Goal: Information Seeking & Learning: Learn about a topic

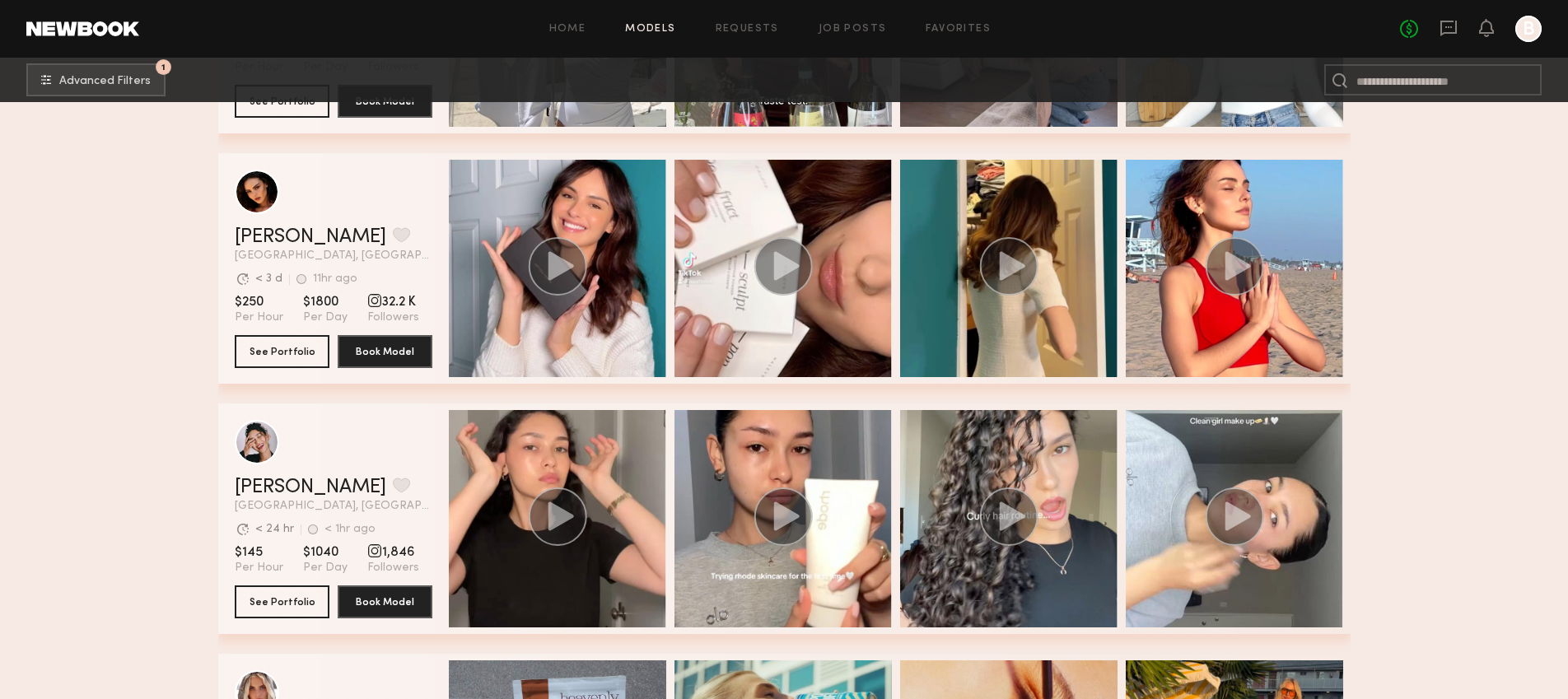
scroll to position [9211, 0]
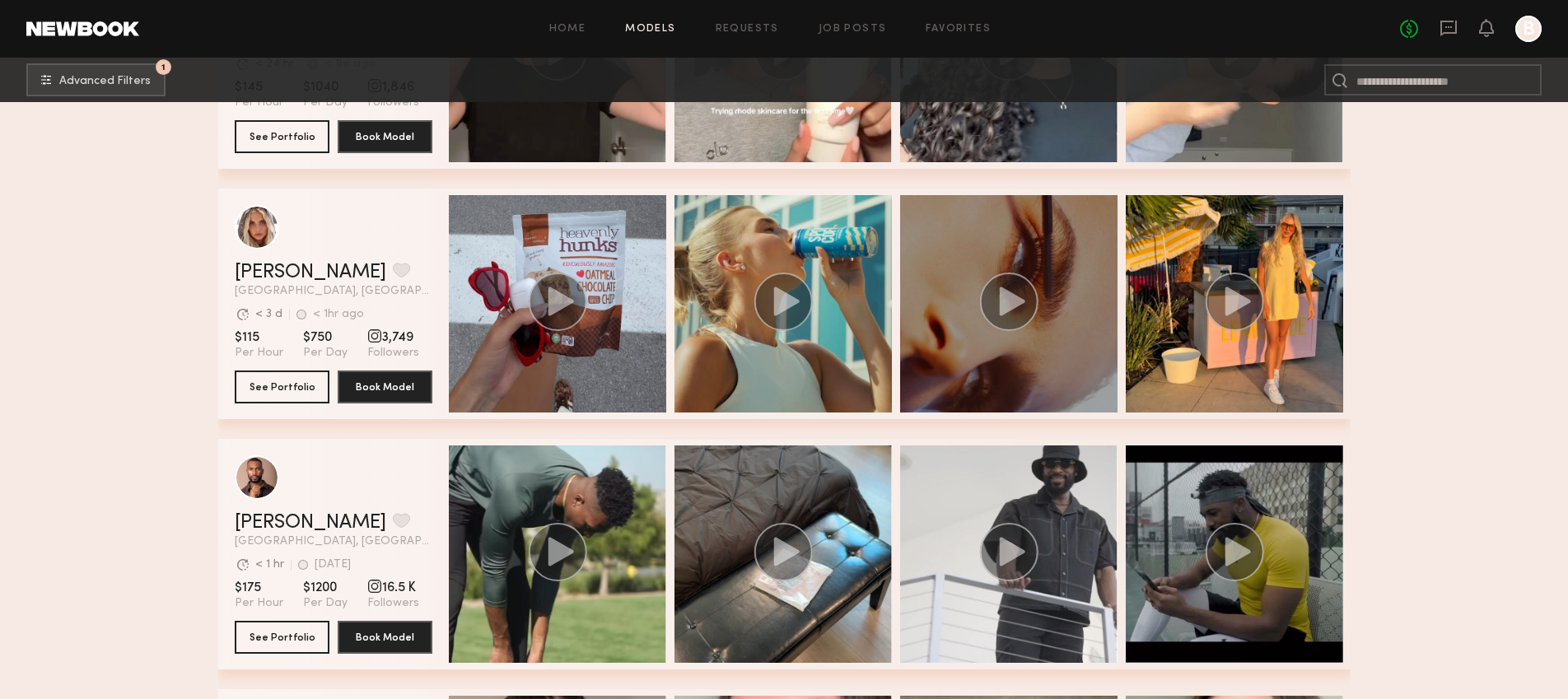
click at [1048, 333] on div "grid" at bounding box center [1009, 304] width 218 height 218
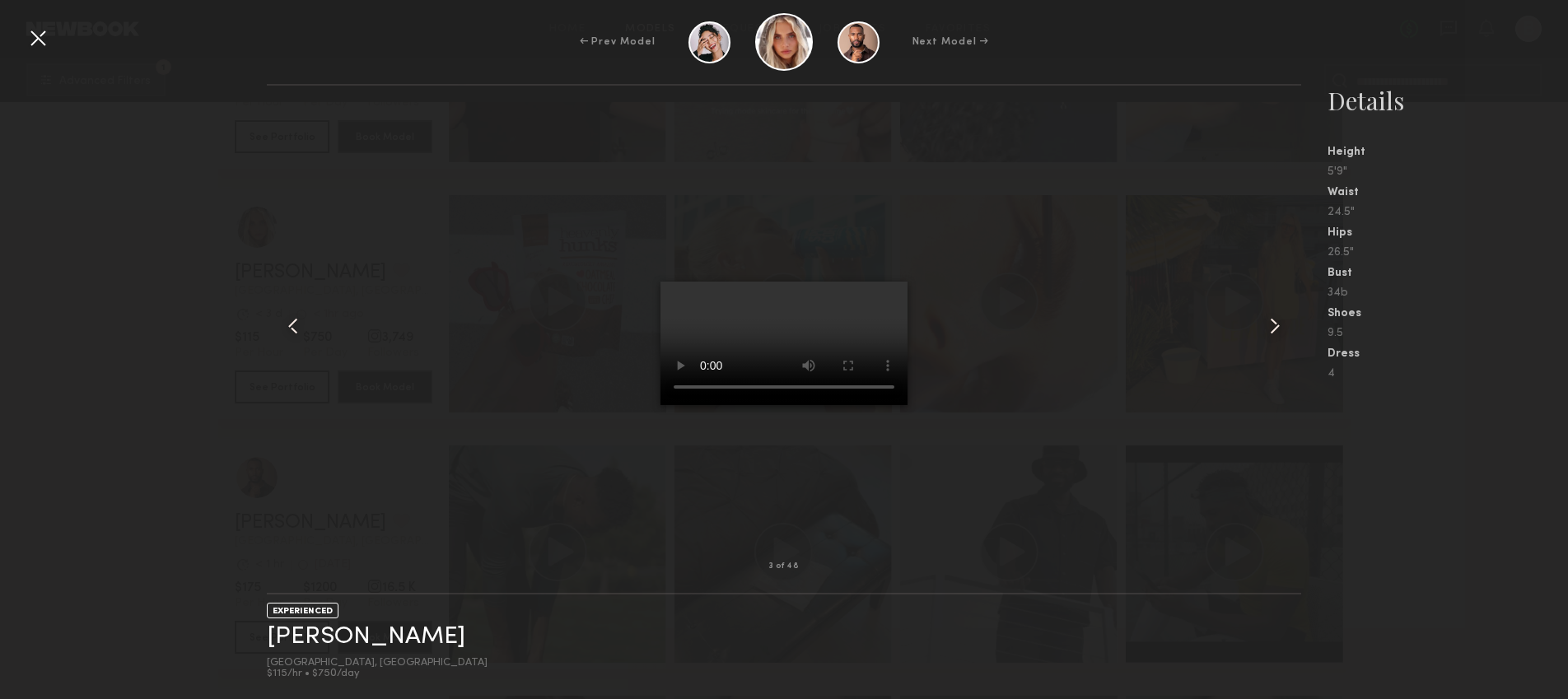
click at [43, 43] on div at bounding box center [38, 38] width 26 height 26
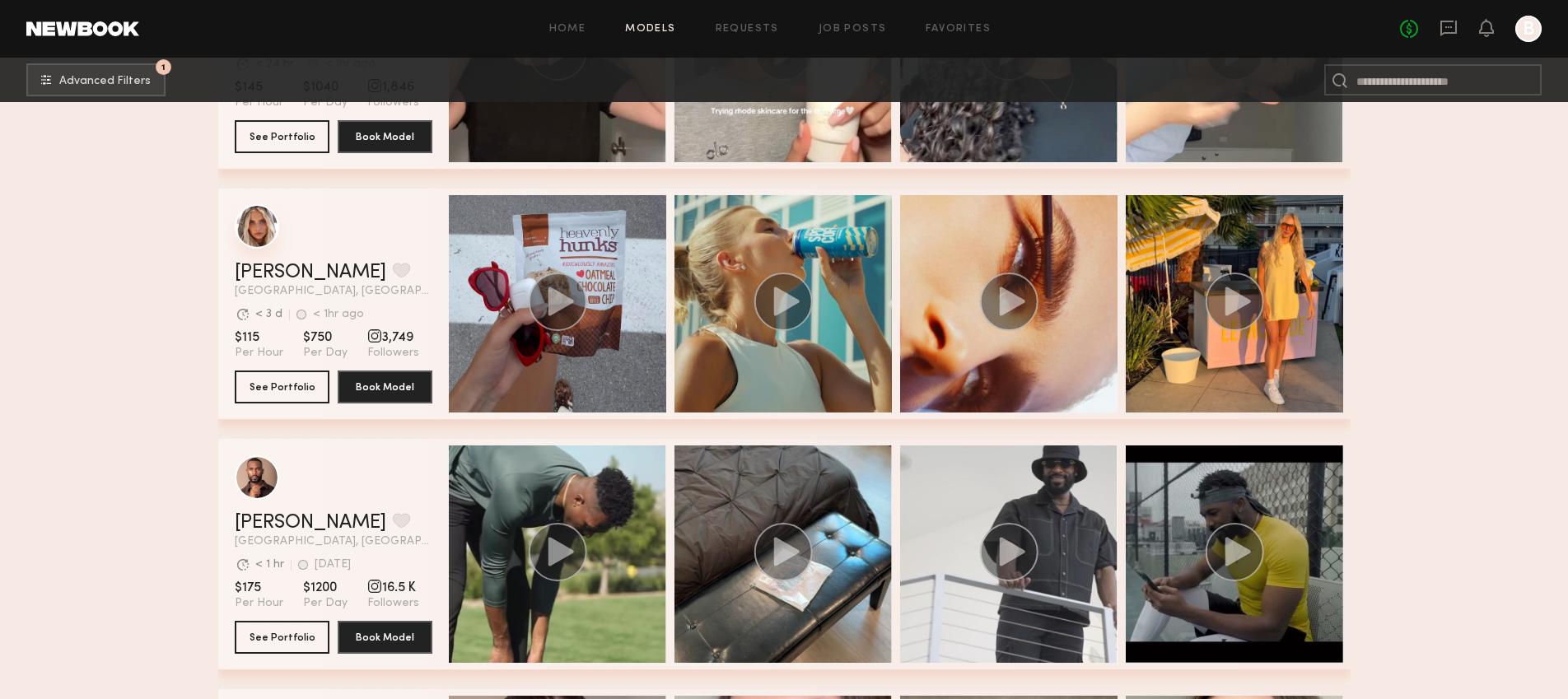
click at [257, 247] on div "grid" at bounding box center [257, 226] width 45 height 45
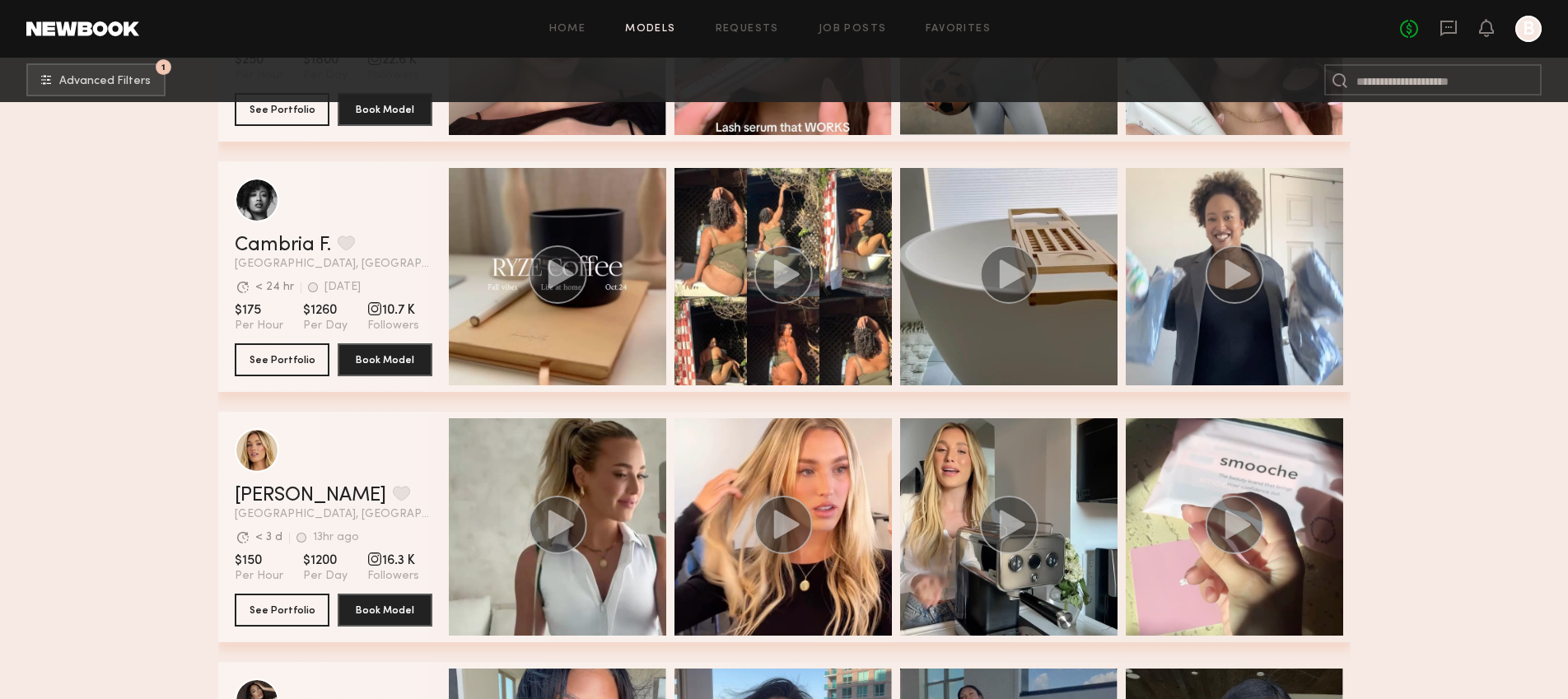
scroll to position [9990, 0]
click at [295, 494] on link "Hailey M." at bounding box center [310, 494] width 152 height 20
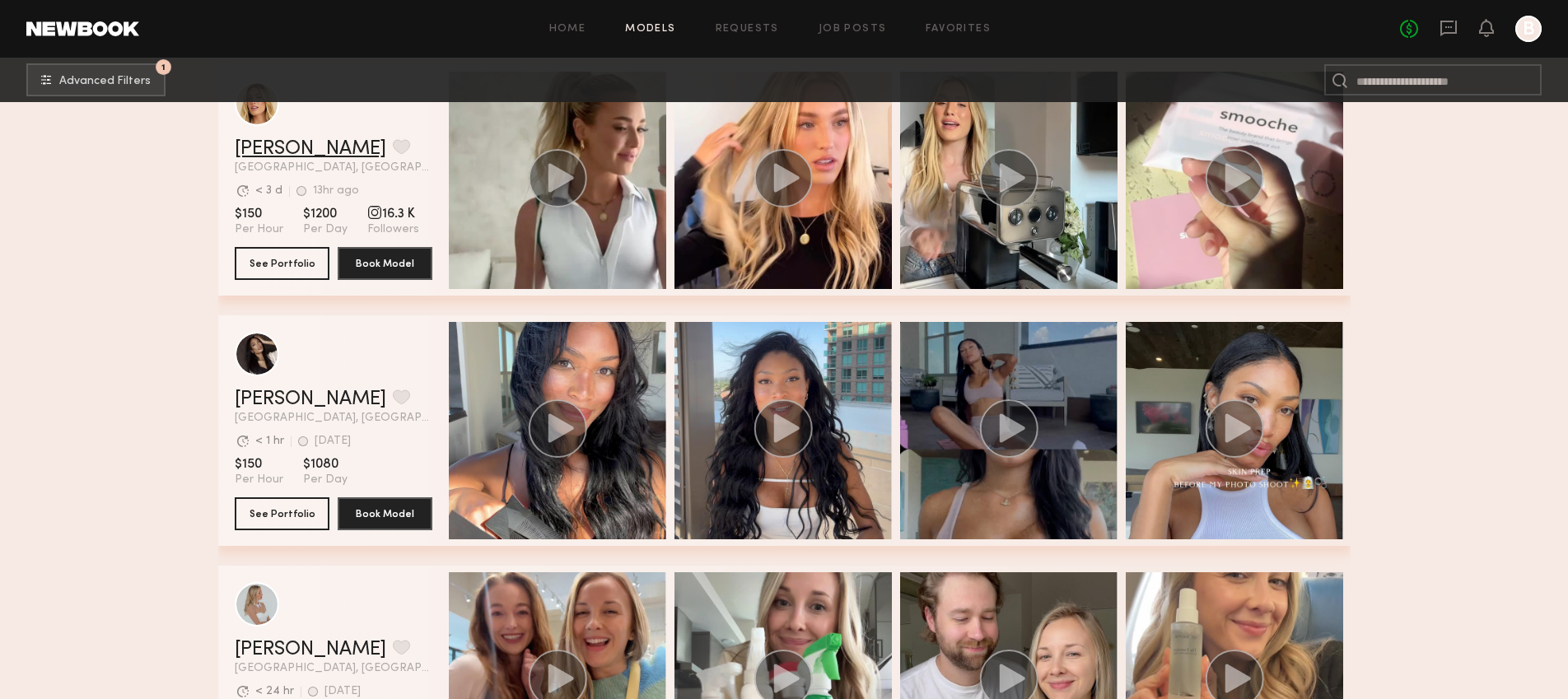
scroll to position [10362, 0]
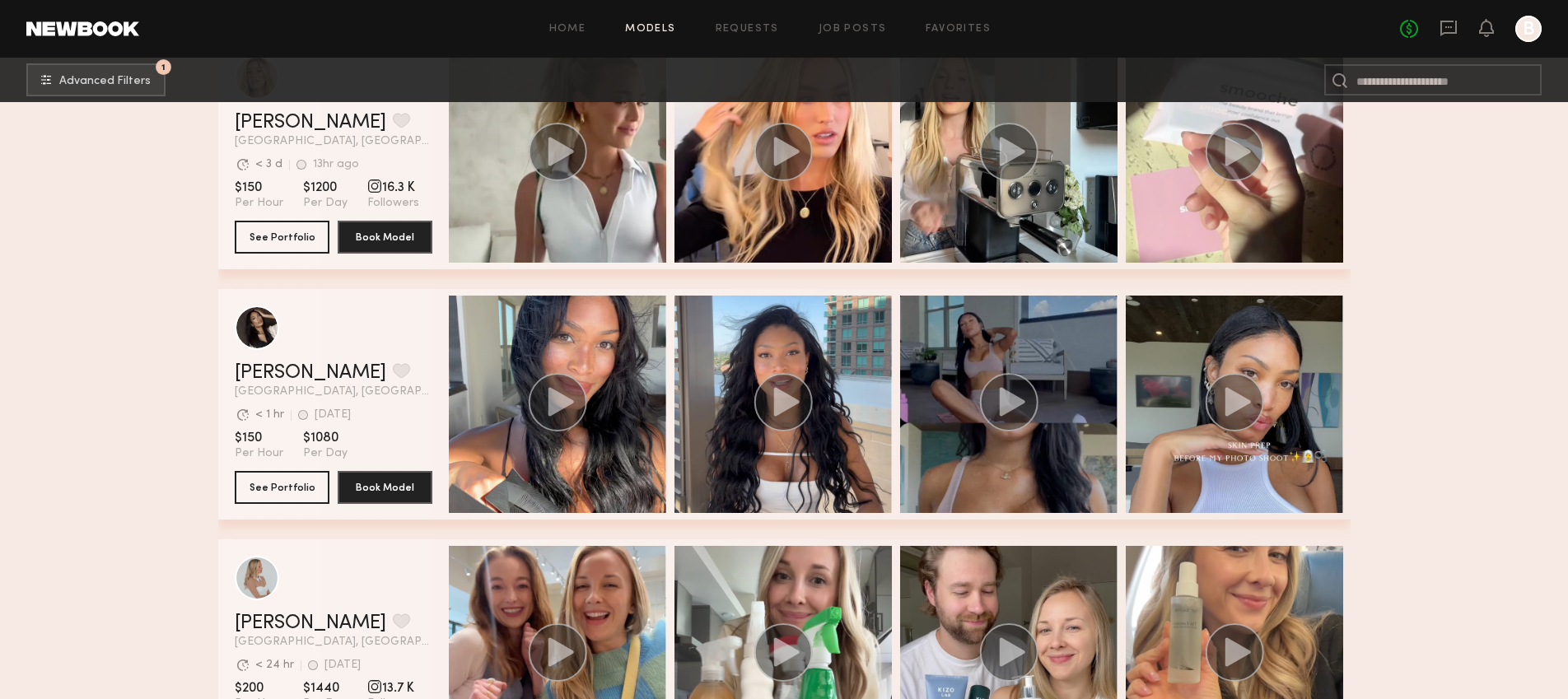
click at [349, 338] on div "grid" at bounding box center [333, 328] width 197 height 45
click at [301, 402] on div "Avg. request response time < 1 hr 4d ago Last Online" at bounding box center [333, 410] width 197 height 25
click at [308, 361] on header "Mallory C. Favorite Los Angeles, CA Avg. request response time < 1 hr 4d ago La…" at bounding box center [333, 351] width 197 height 92
click at [308, 366] on link "Mallory C." at bounding box center [310, 372] width 152 height 20
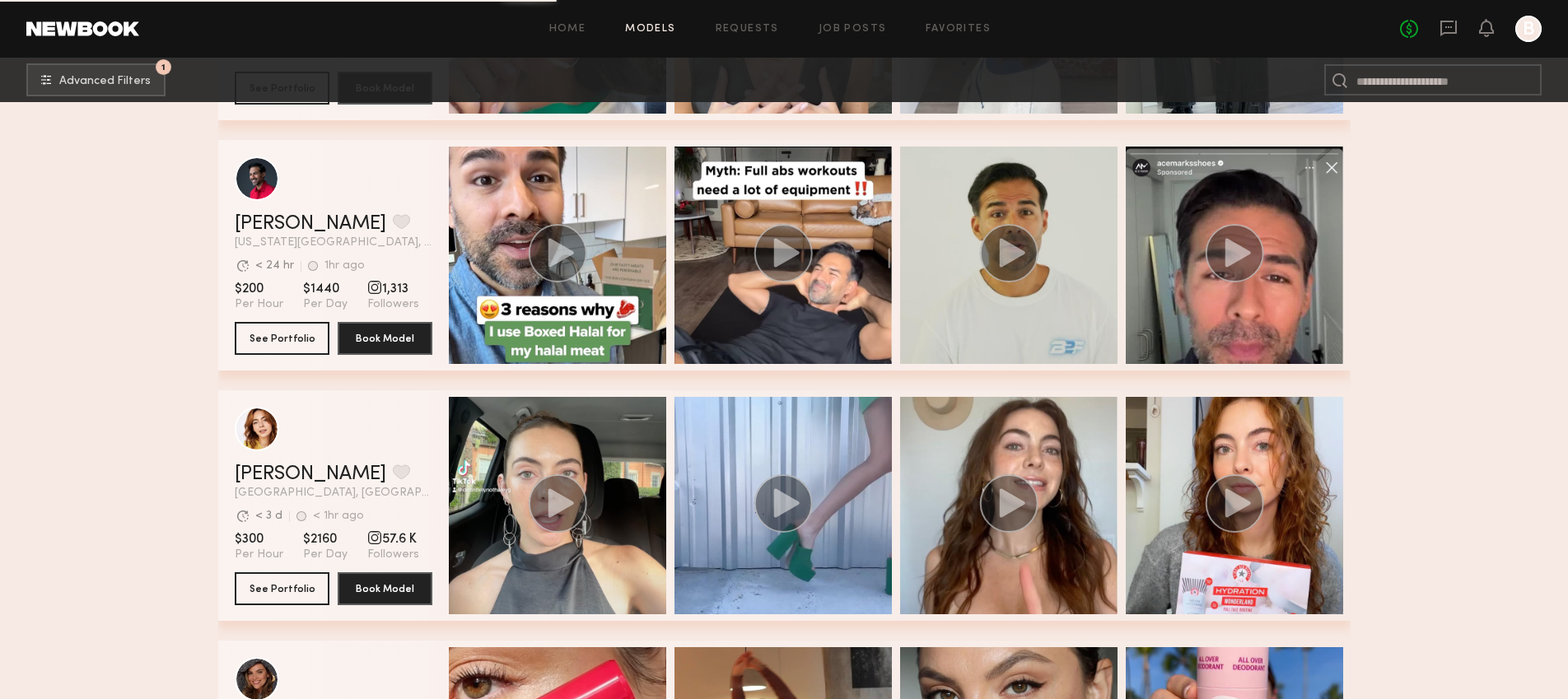
scroll to position [11746, 0]
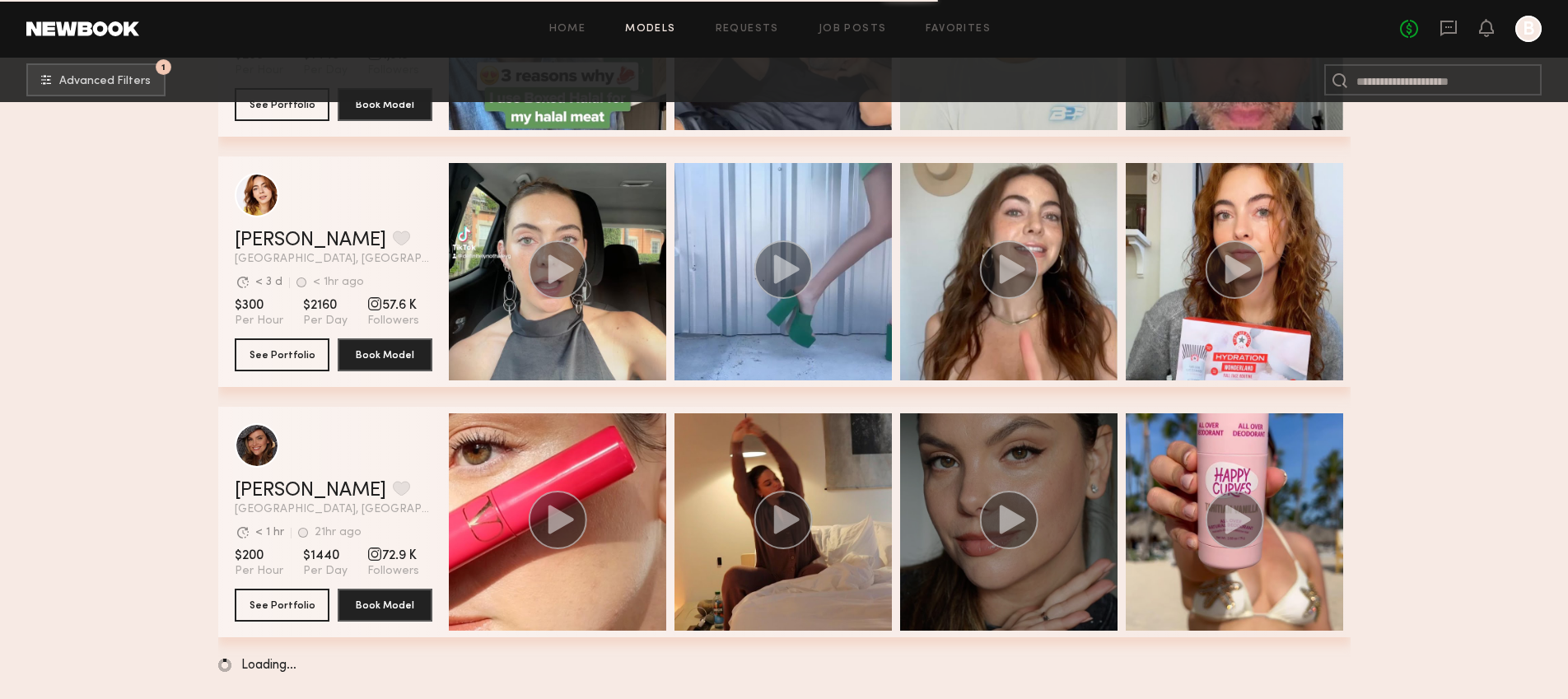
click at [985, 472] on div "grid" at bounding box center [1009, 522] width 218 height 218
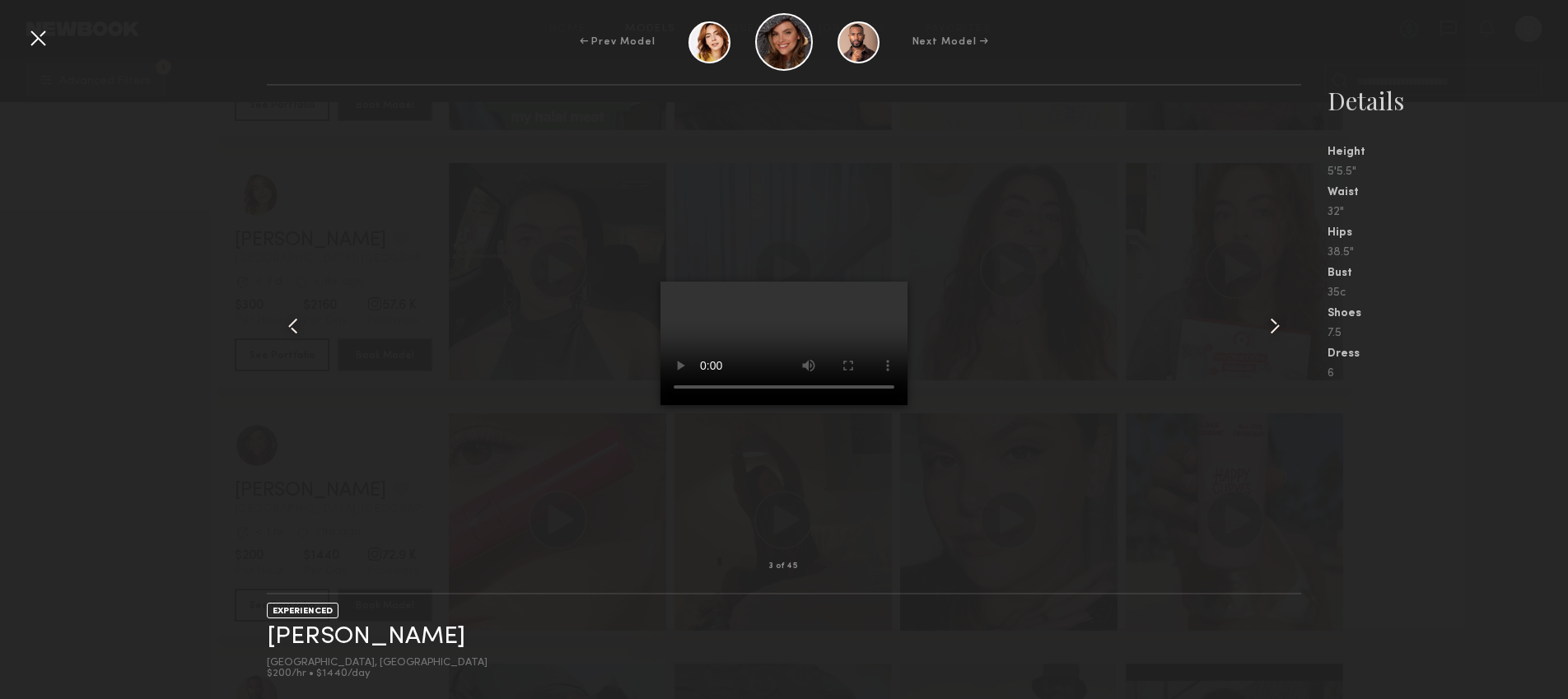
click at [37, 46] on div at bounding box center [38, 38] width 26 height 26
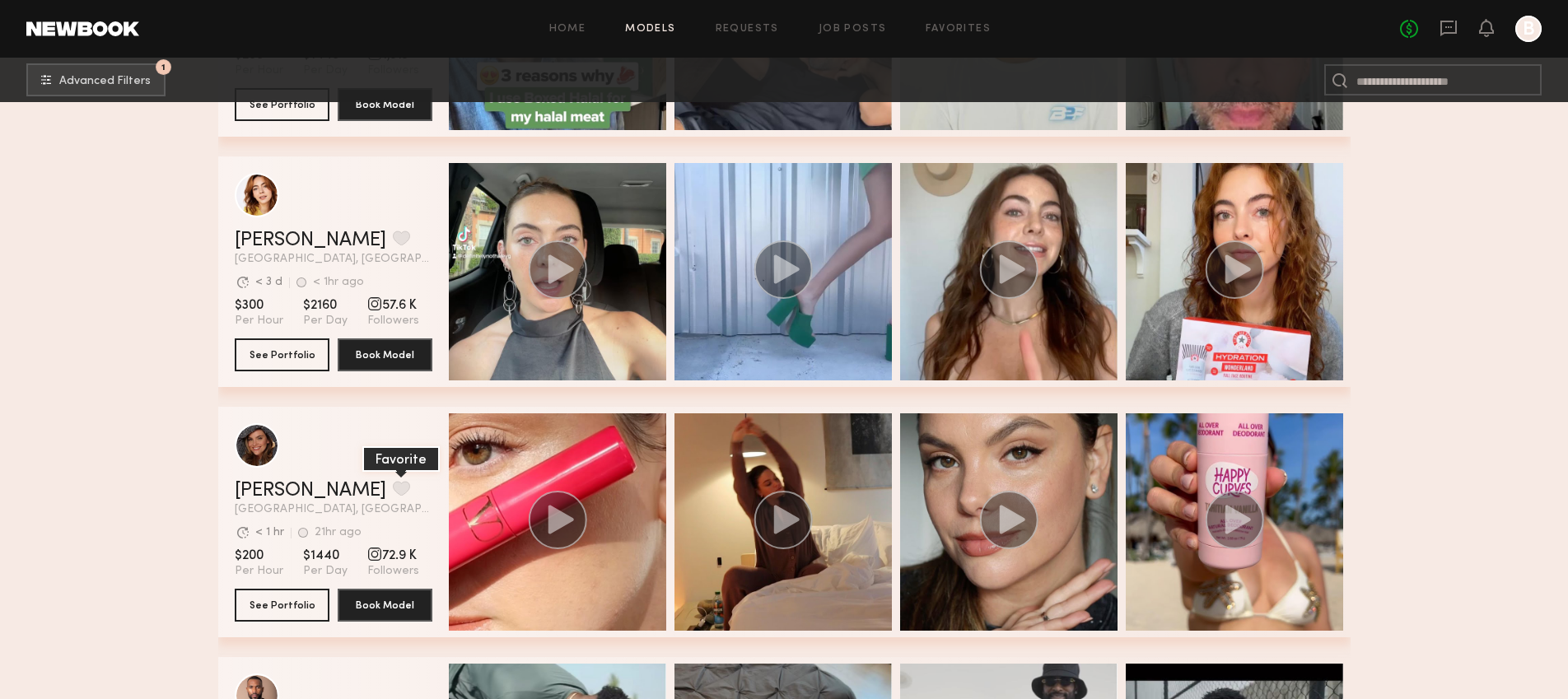
click at [393, 481] on button "grid" at bounding box center [401, 489] width 18 height 15
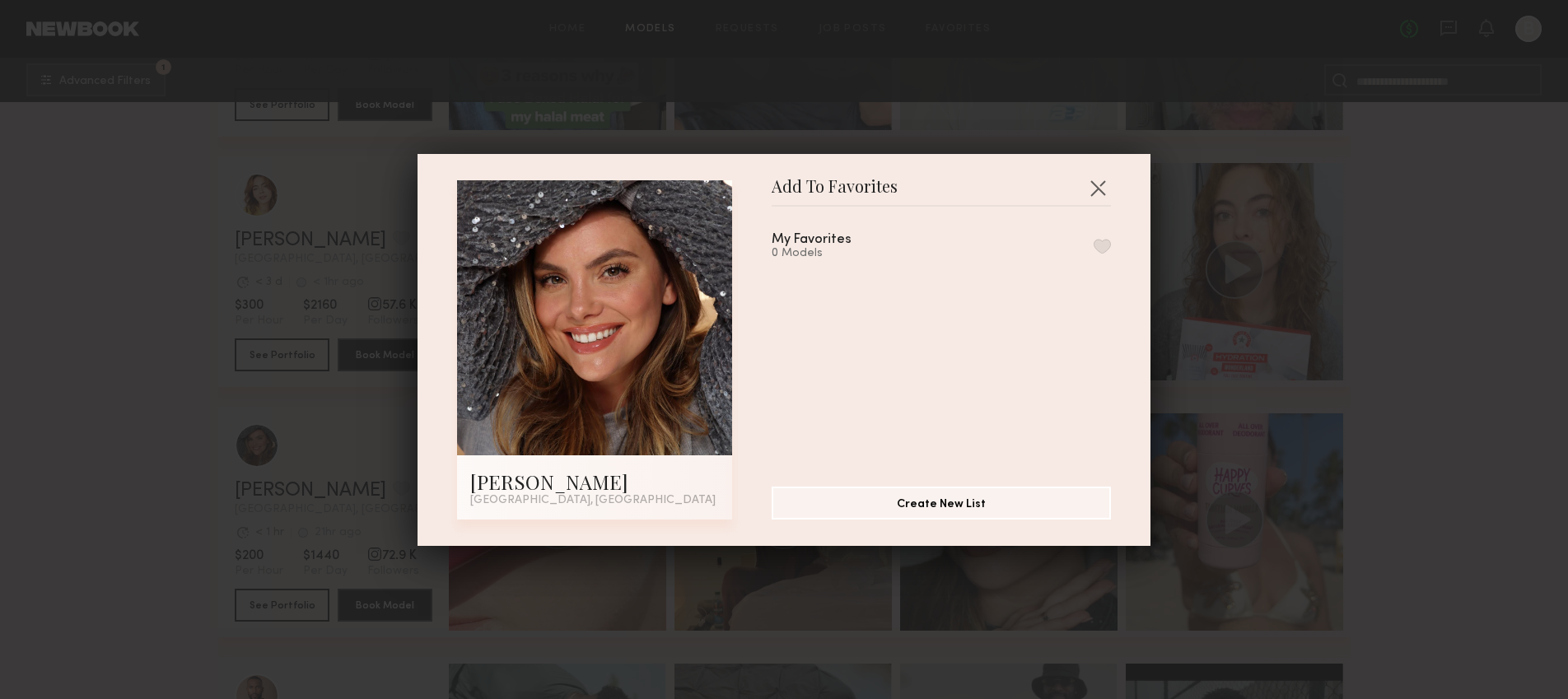
click at [309, 499] on div "Add To Favorites Chelsea H. Los Angeles, CA Add To Favorites My Favorites 0 Mod…" at bounding box center [784, 349] width 1568 height 699
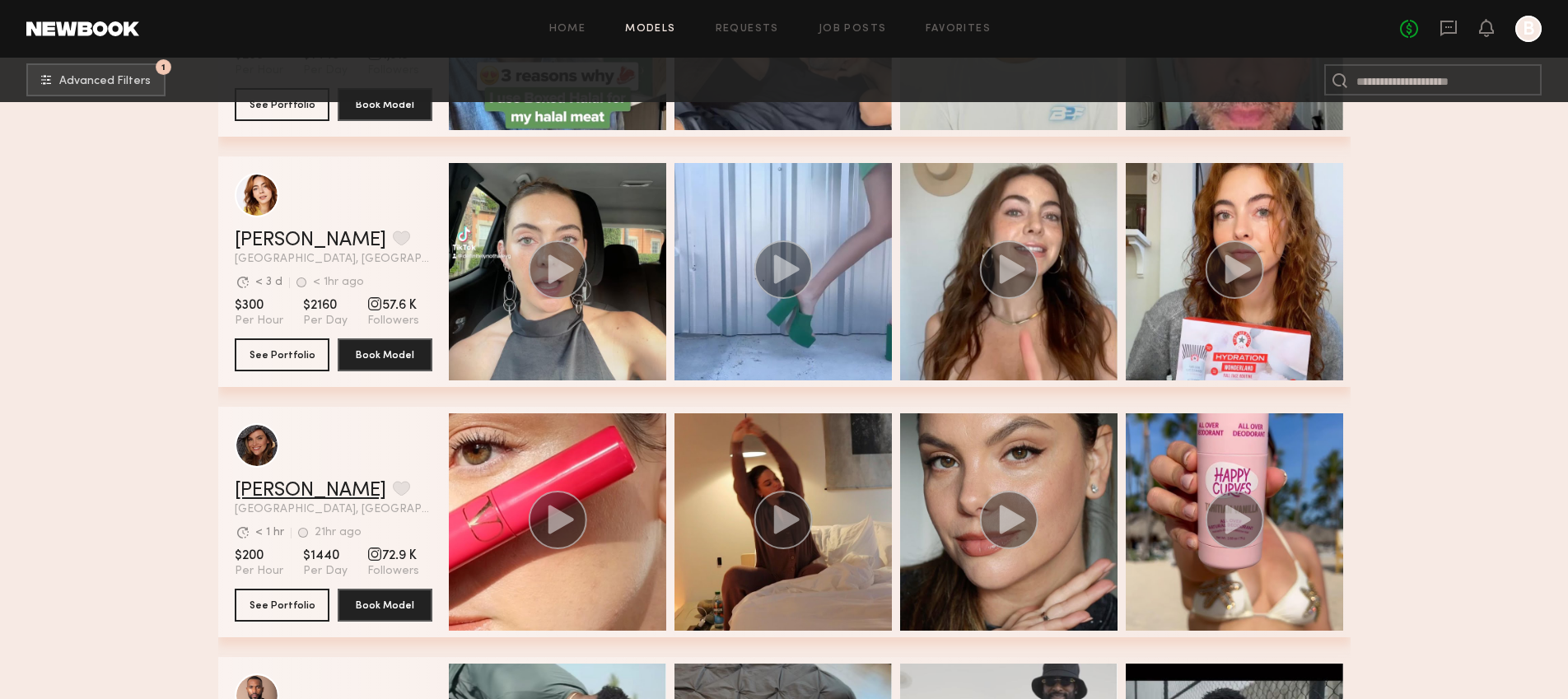
click at [270, 498] on link "Chelsea H." at bounding box center [310, 491] width 152 height 20
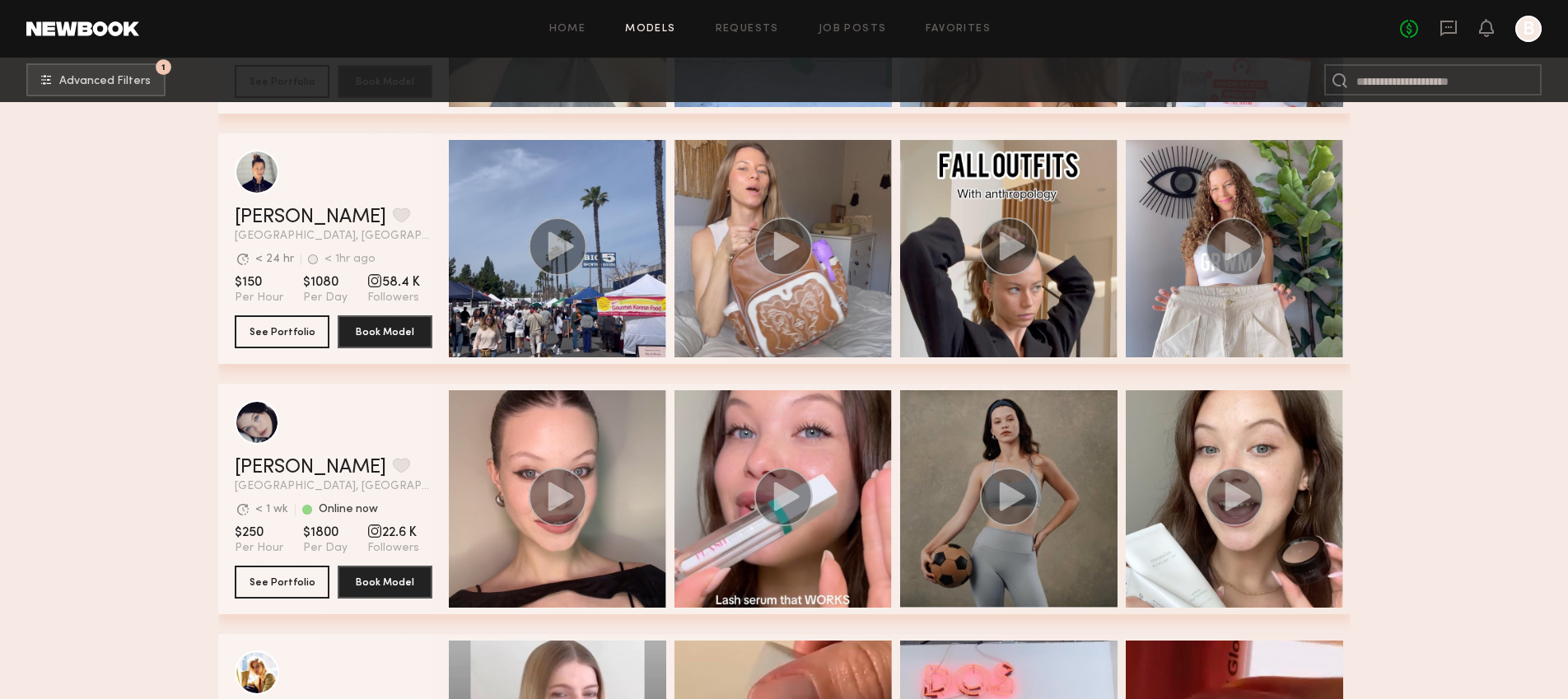
scroll to position [14275, 0]
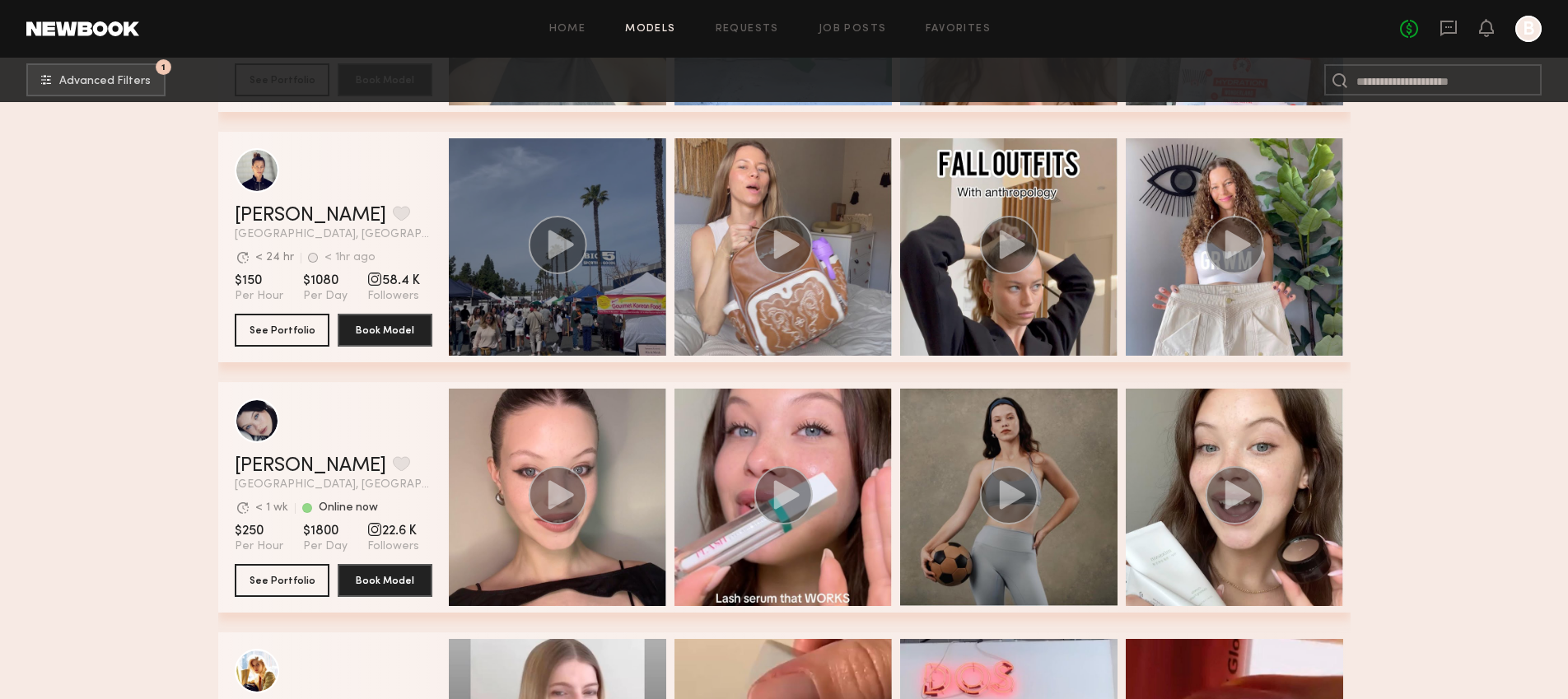
click at [645, 325] on div "grid" at bounding box center [557, 248] width 218 height 218
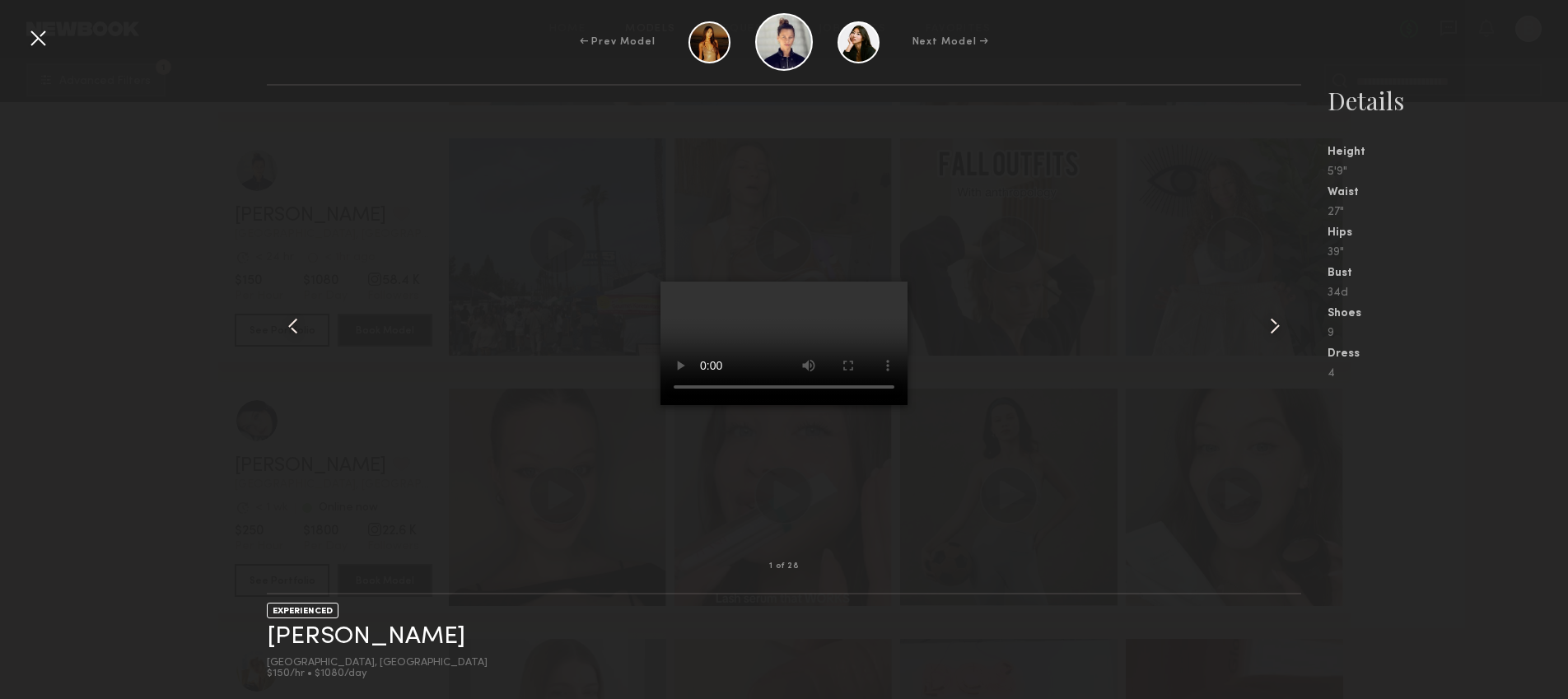
click at [998, 354] on div at bounding box center [784, 326] width 1035 height 428
click at [1065, 362] on div at bounding box center [784, 326] width 1035 height 428
click at [33, 33] on div at bounding box center [38, 38] width 26 height 26
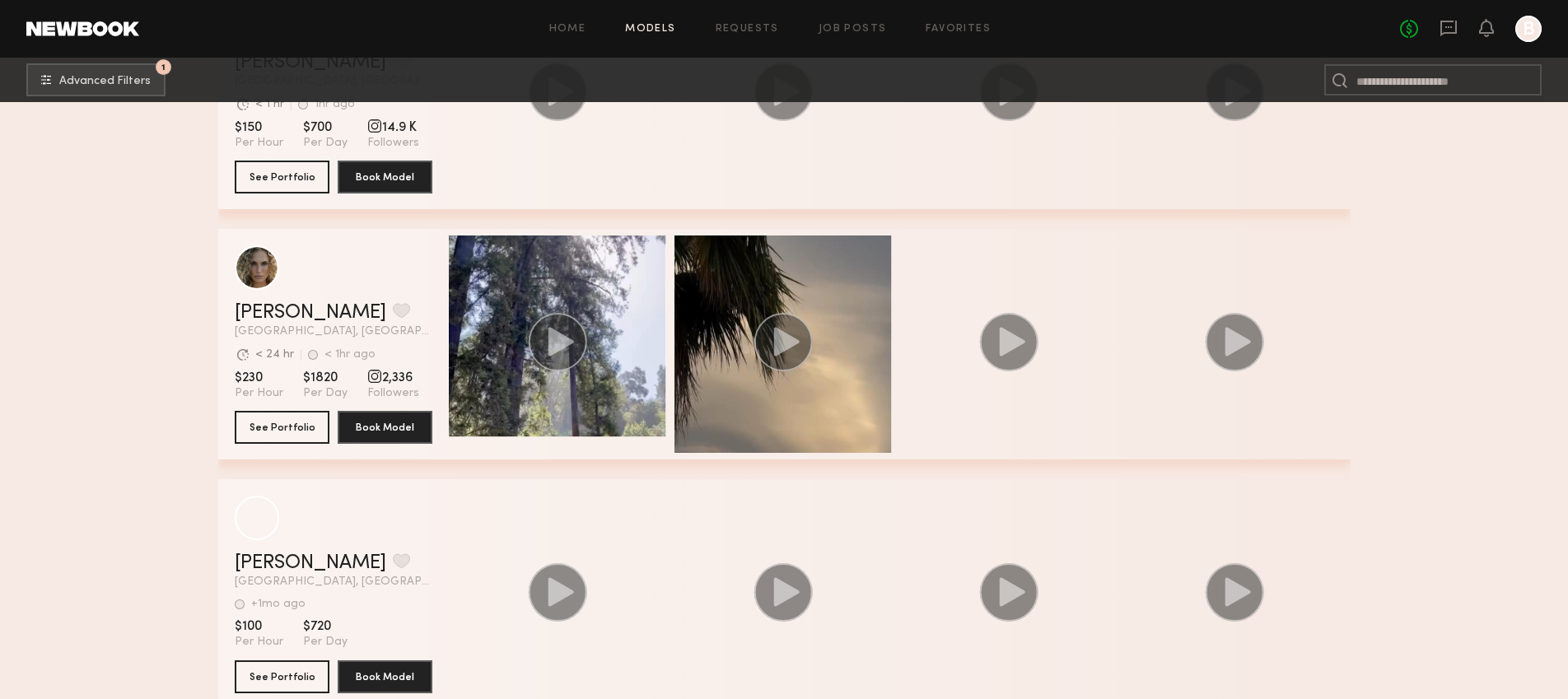
scroll to position [19271, 0]
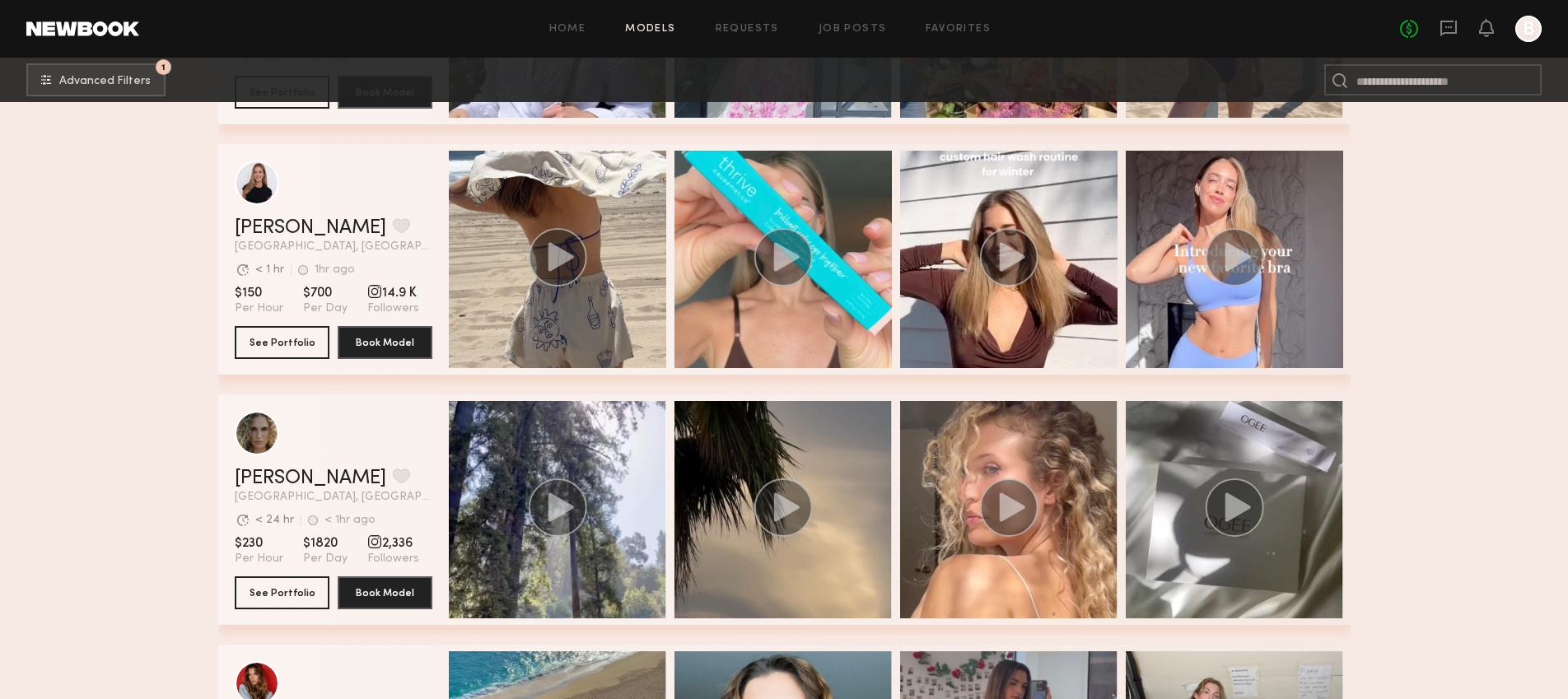
click at [340, 251] on span "Los Angeles, CA" at bounding box center [333, 247] width 197 height 11
click at [290, 229] on link "Emily S." at bounding box center [310, 228] width 152 height 20
click at [1389, 89] on input at bounding box center [1433, 80] width 218 height 32
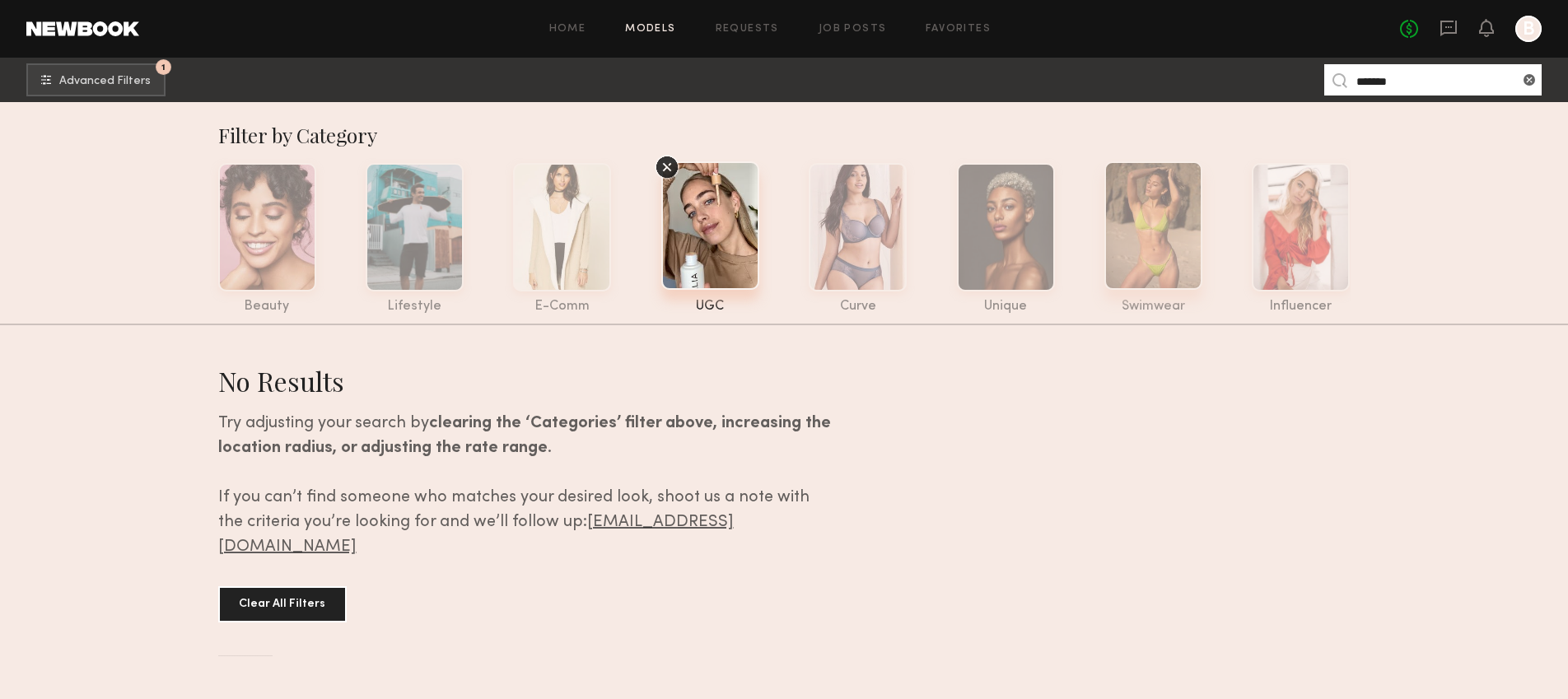
type input "******"
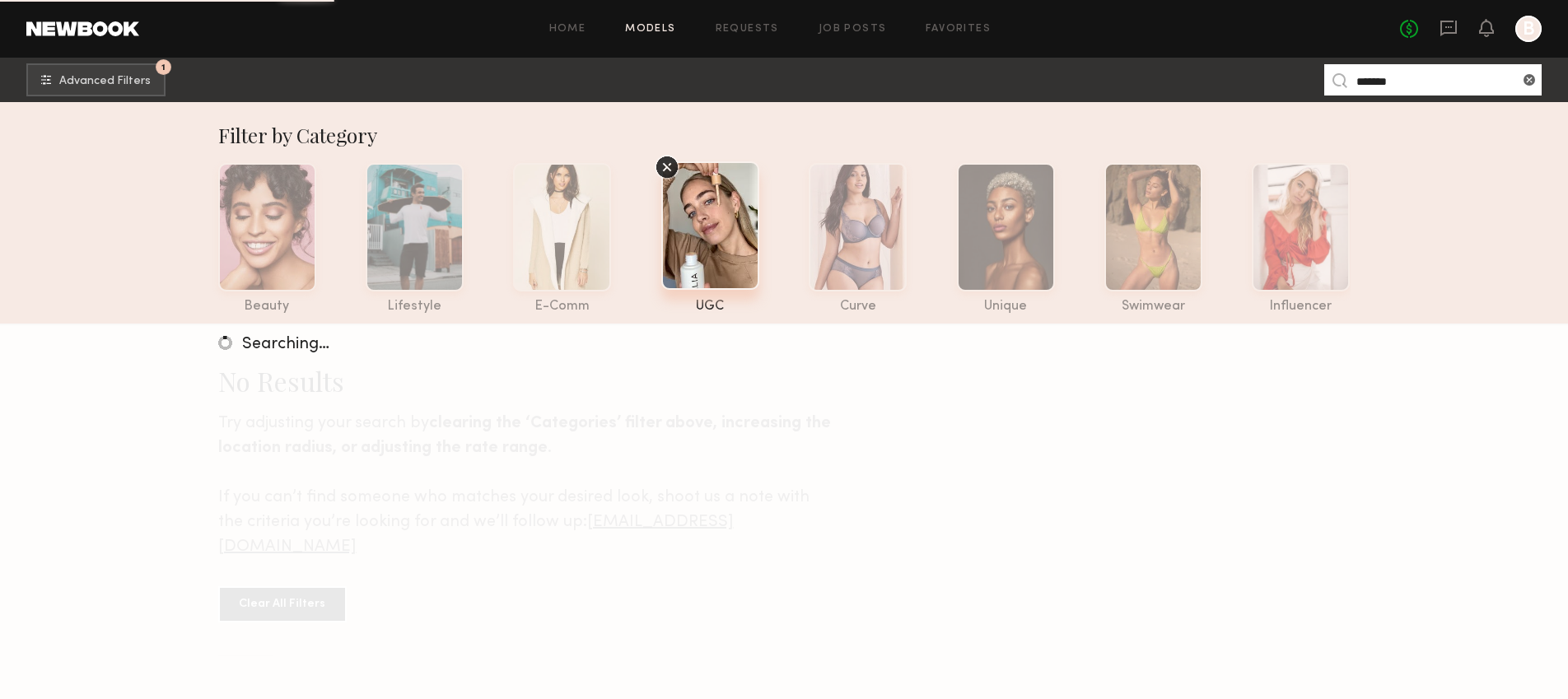
click at [659, 165] on icon at bounding box center [667, 167] width 25 height 25
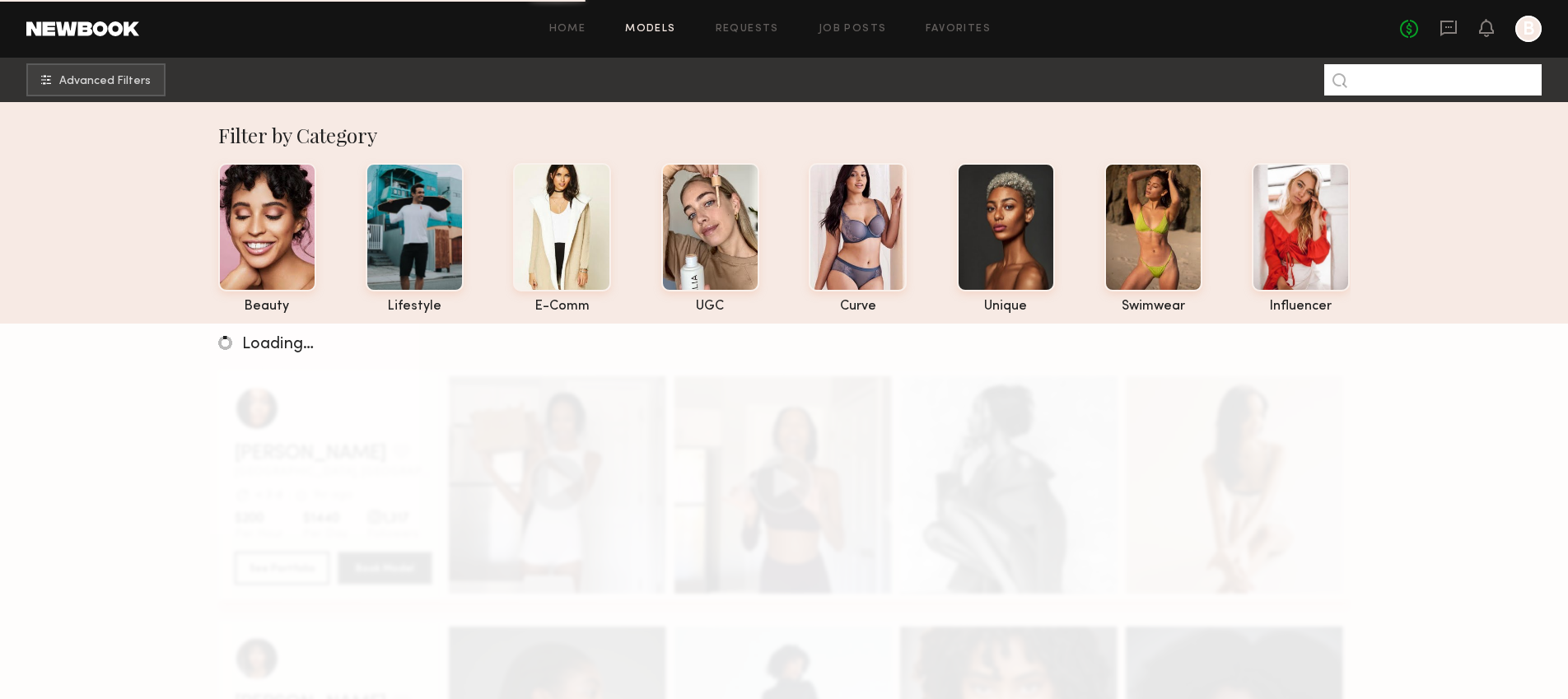
click at [1418, 71] on input at bounding box center [1433, 80] width 218 height 32
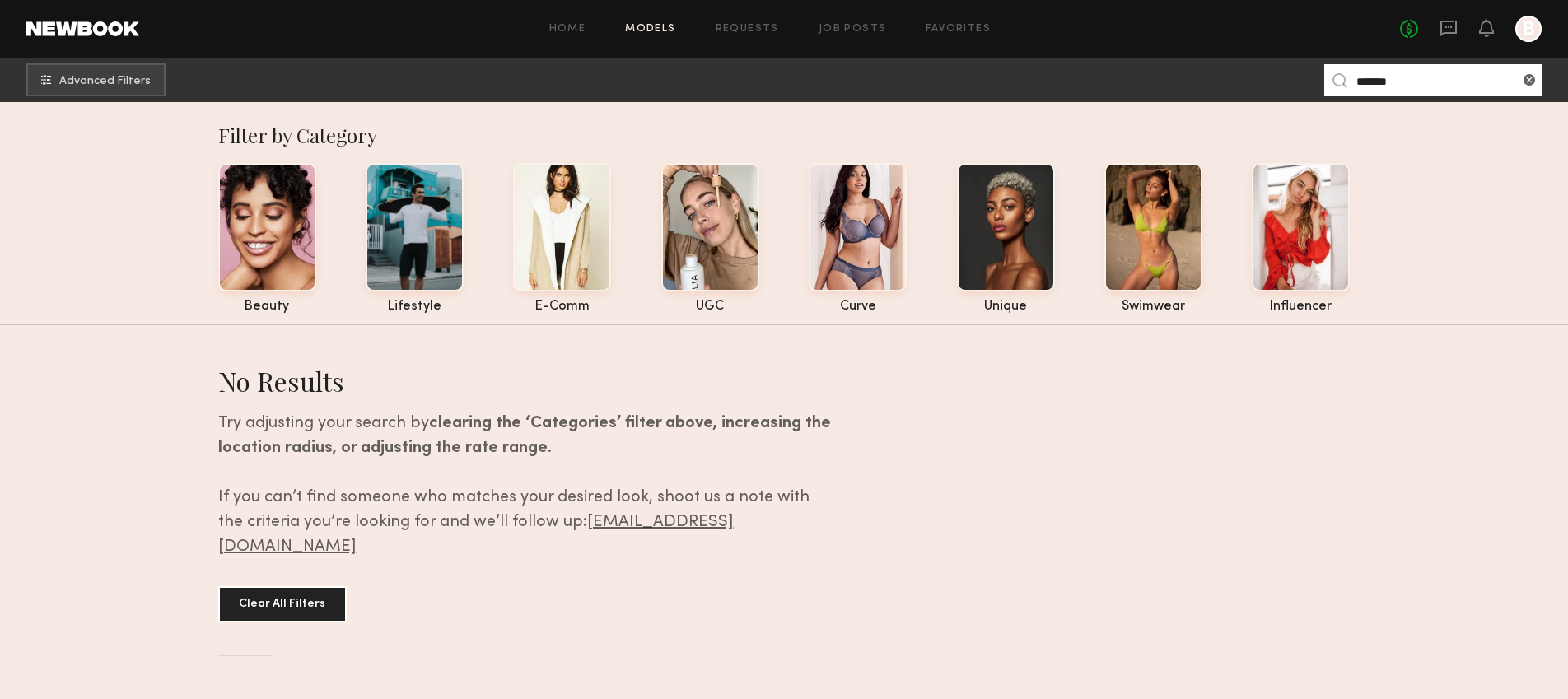
type input "******"
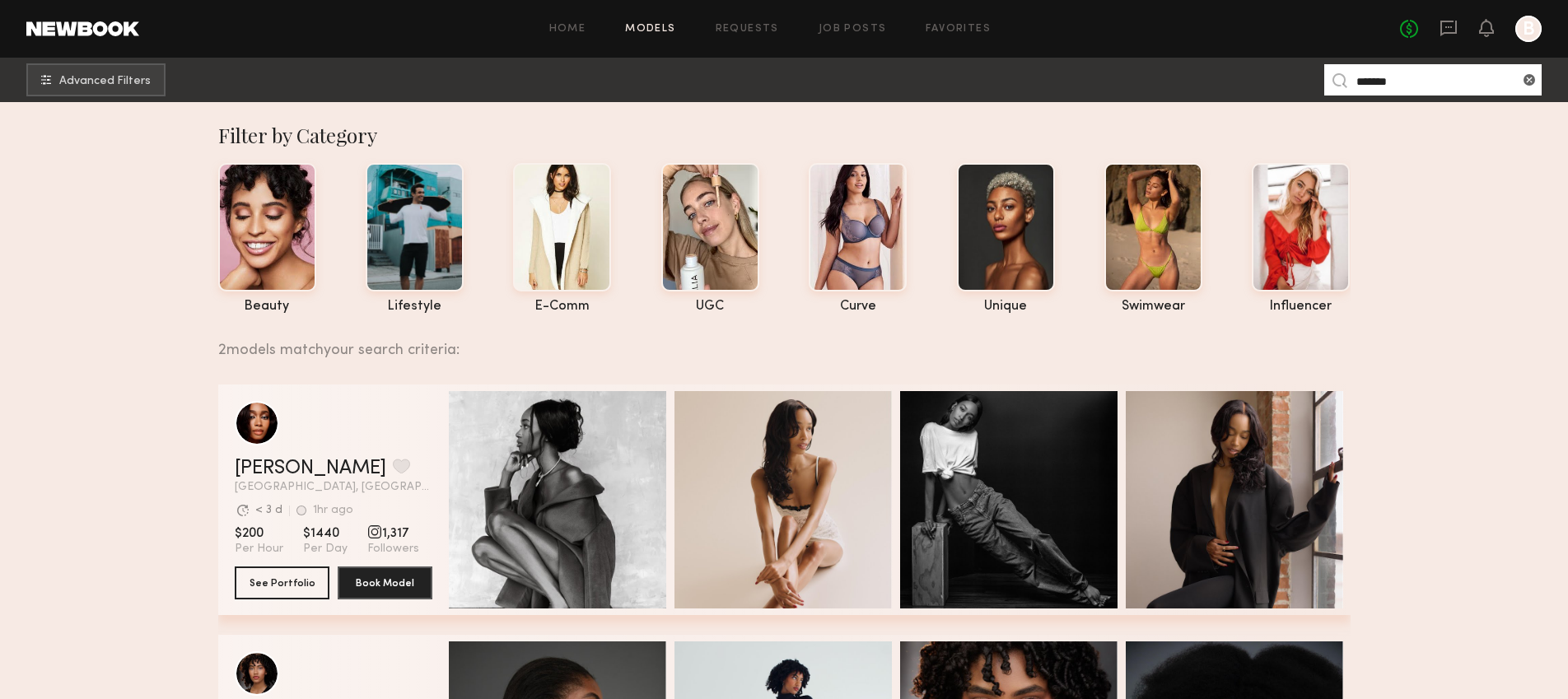
click at [1400, 74] on input "******" at bounding box center [1433, 80] width 218 height 32
click at [1400, 74] on input "******" at bounding box center [1433, 80] width 218 height 32
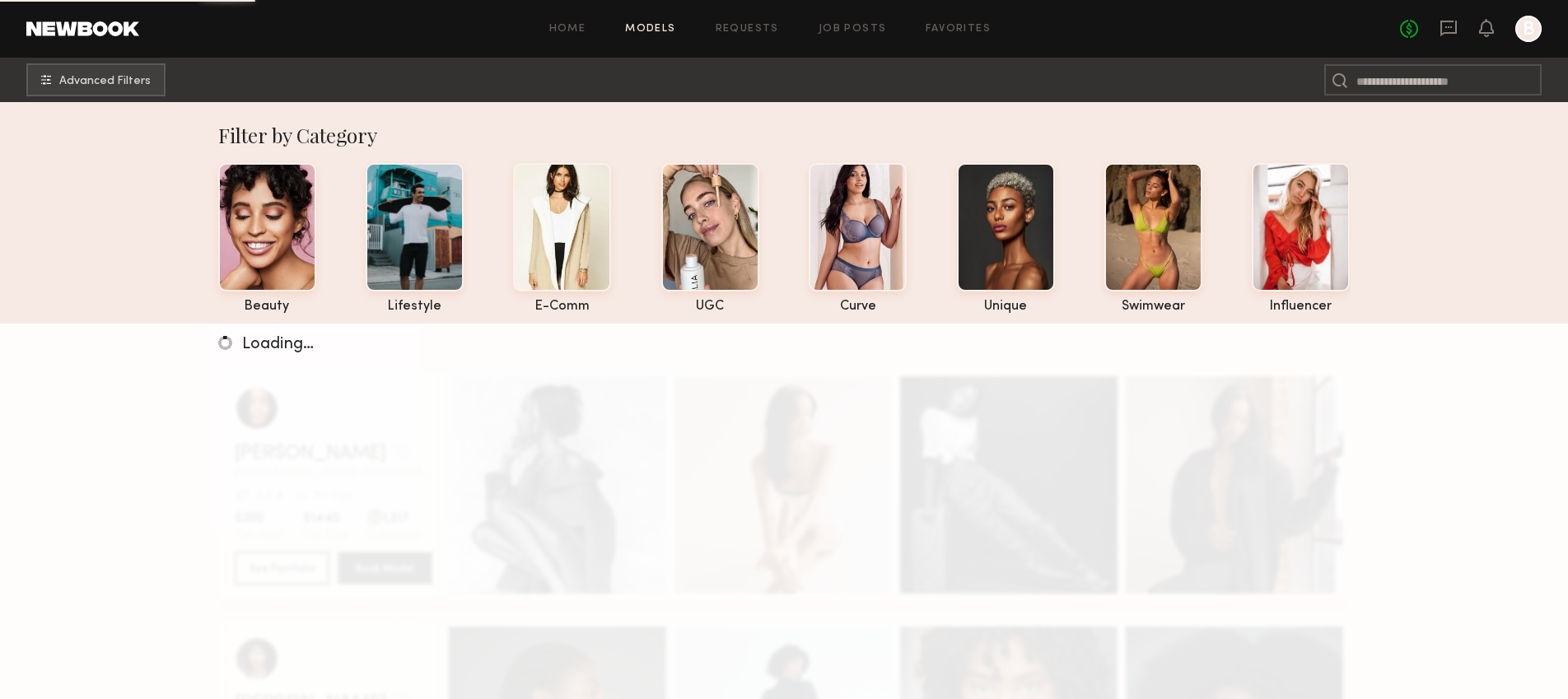
click at [1435, 304] on section "Filter by Category beauty lifestyle e-comm UGC curve unique swimwear influencer…" at bounding box center [784, 487] width 1568 height 769
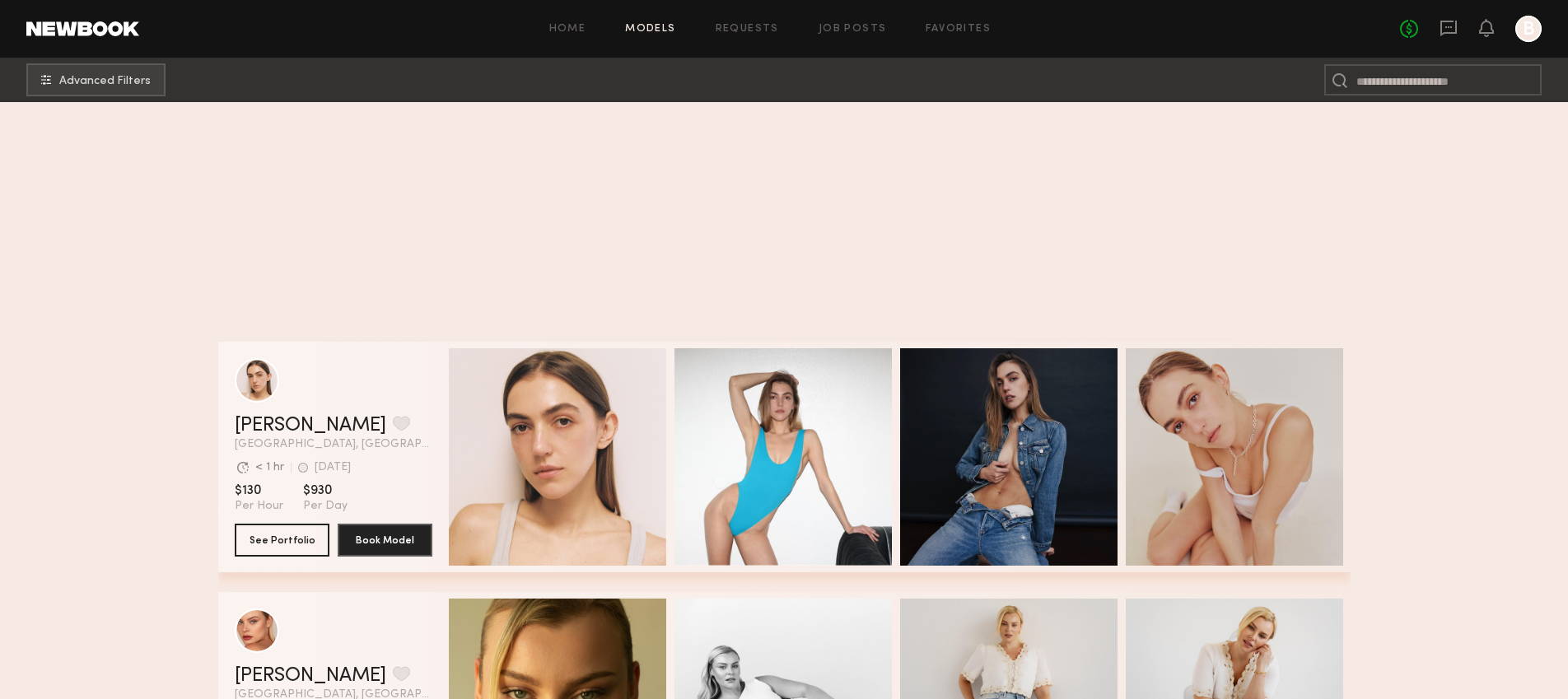
scroll to position [906, 0]
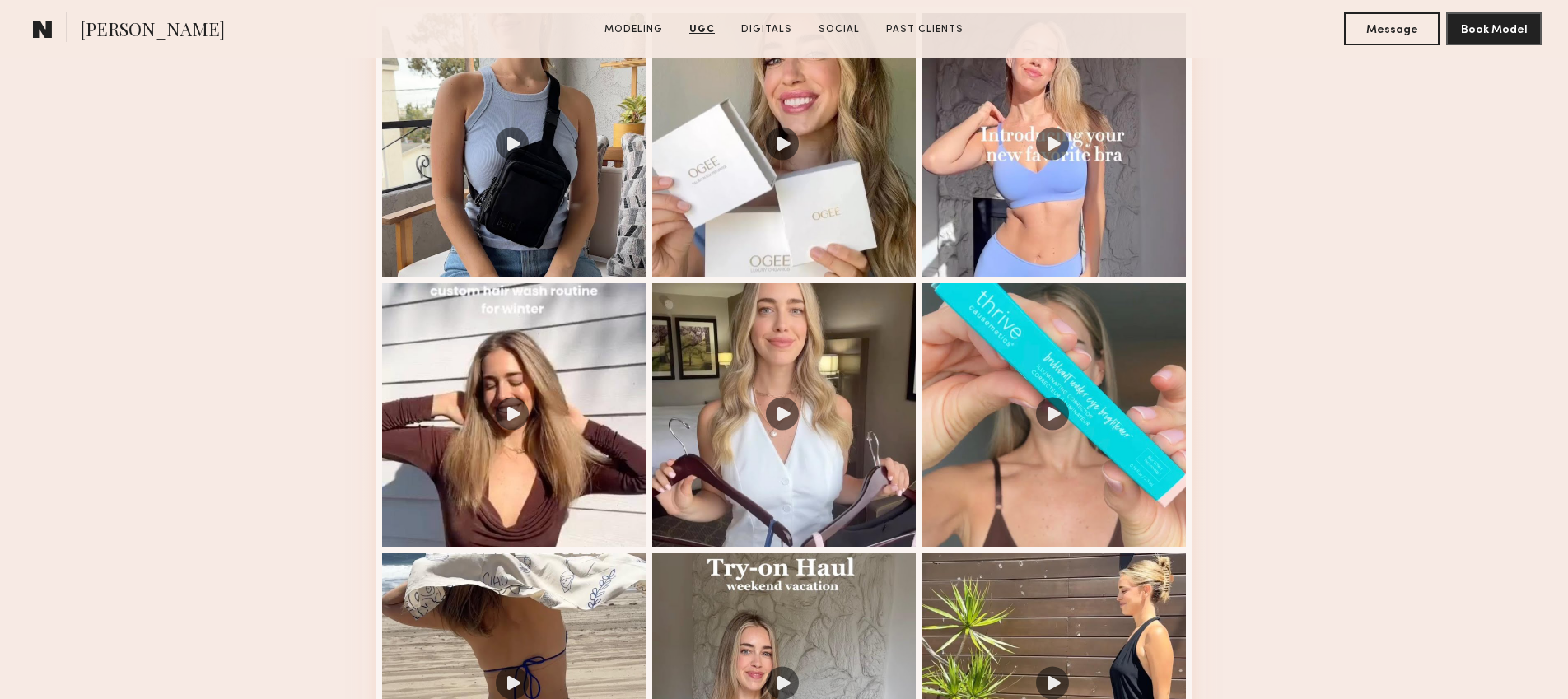
scroll to position [1901, 0]
